Goal: Transaction & Acquisition: Subscribe to service/newsletter

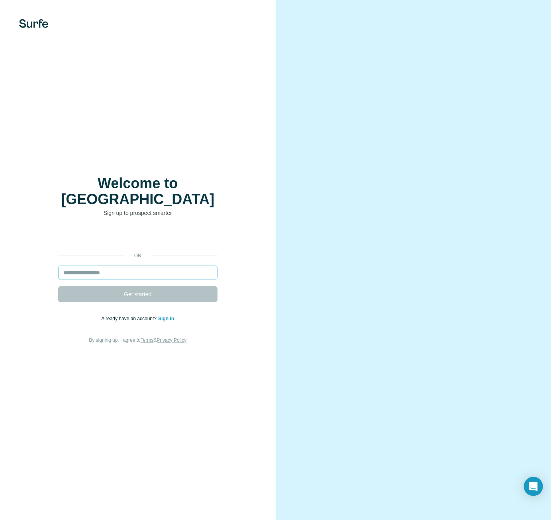
click at [108, 271] on input "email" at bounding box center [137, 272] width 159 height 14
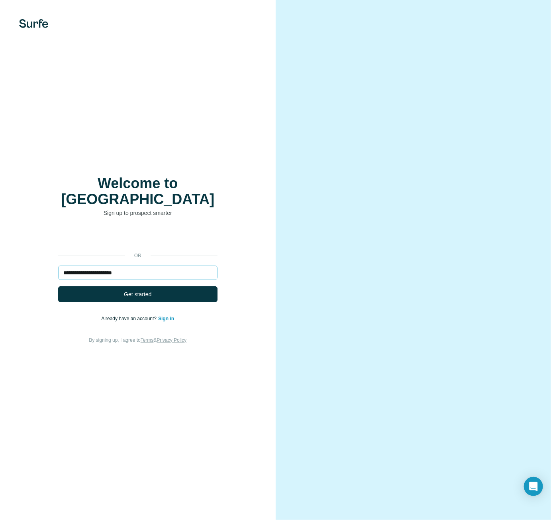
type input "**********"
click at [58, 286] on button "Get started" at bounding box center [137, 294] width 159 height 16
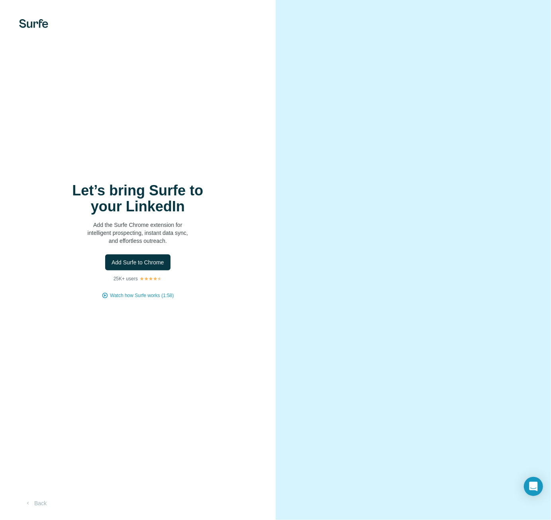
click at [134, 261] on span "Add Surfe to Chrome" at bounding box center [138, 262] width 53 height 8
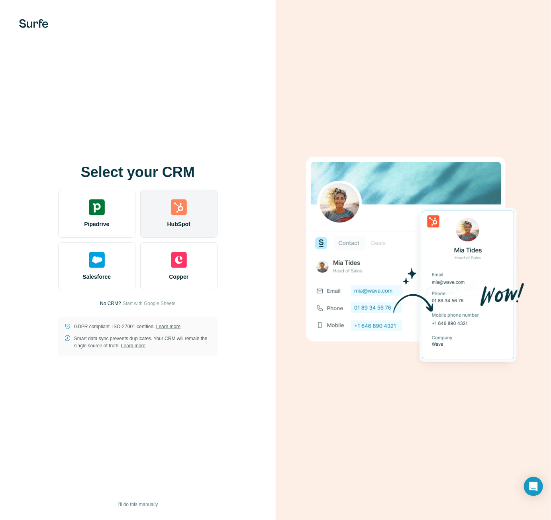
click at [164, 205] on div "HubSpot" at bounding box center [178, 214] width 77 height 48
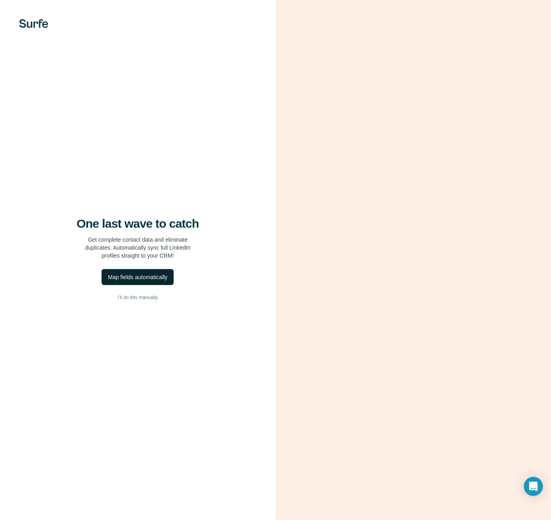
click at [135, 280] on div "Map fields automatically" at bounding box center [137, 277] width 59 height 8
